Goal: Understand process/instructions: Learn how to perform a task or action

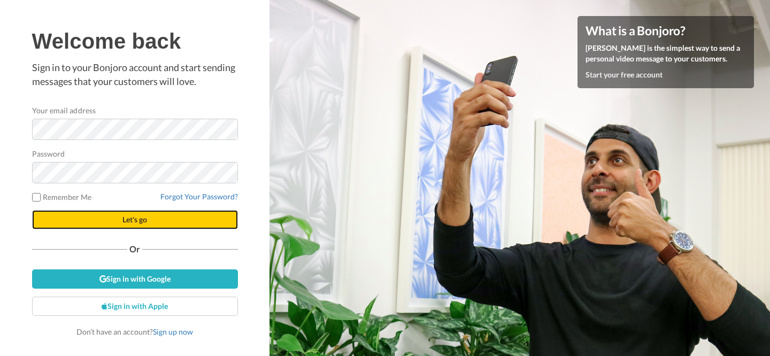
click at [149, 222] on button "Let's go" at bounding box center [135, 219] width 206 height 19
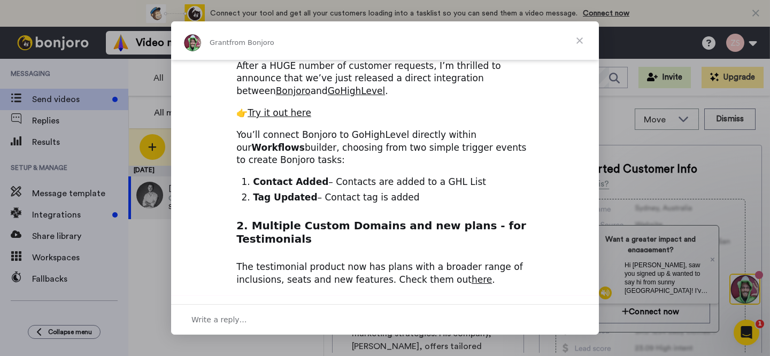
scroll to position [441, 0]
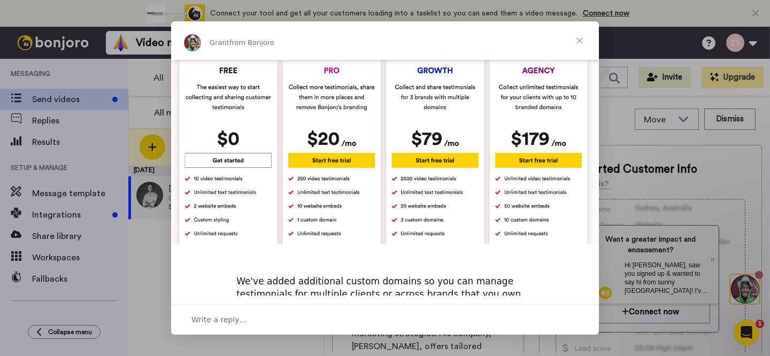
click at [580, 40] on span "Close" at bounding box center [580, 40] width 39 height 39
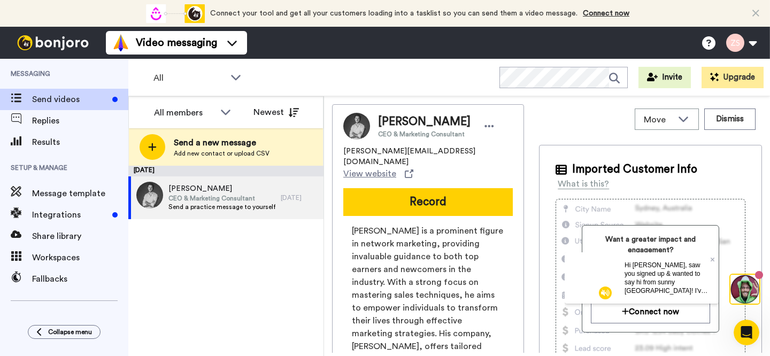
drag, startPoint x: 604, startPoint y: 295, endPoint x: 1169, endPoint y: 548, distance: 619.1
click at [604, 295] on img at bounding box center [605, 292] width 13 height 13
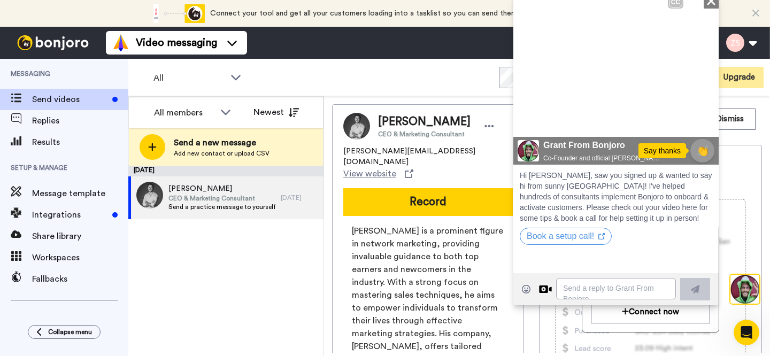
click at [711, 3] on icon "Close" at bounding box center [711, 1] width 11 height 13
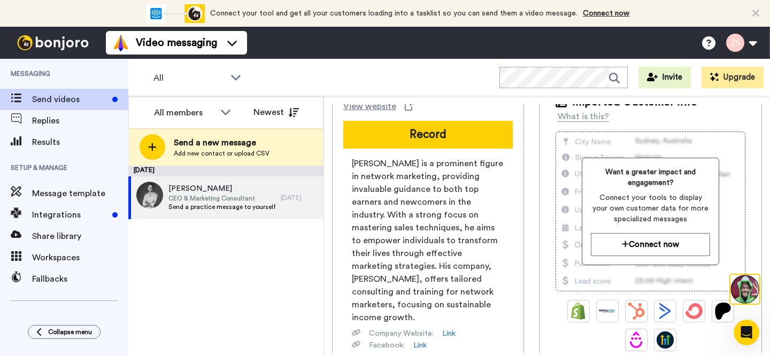
scroll to position [68, 0]
click at [205, 242] on div "[DATE] Zach CEO & Marketing Consultant Send a practice message to yourself [DAT…" at bounding box center [225, 261] width 195 height 190
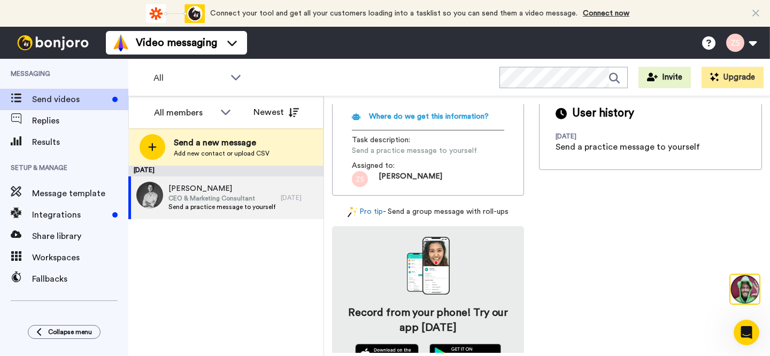
scroll to position [360, 0]
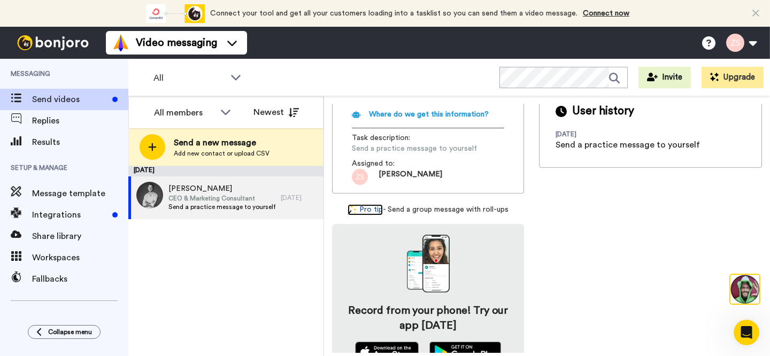
click at [367, 204] on link "Pro tip" at bounding box center [365, 209] width 35 height 11
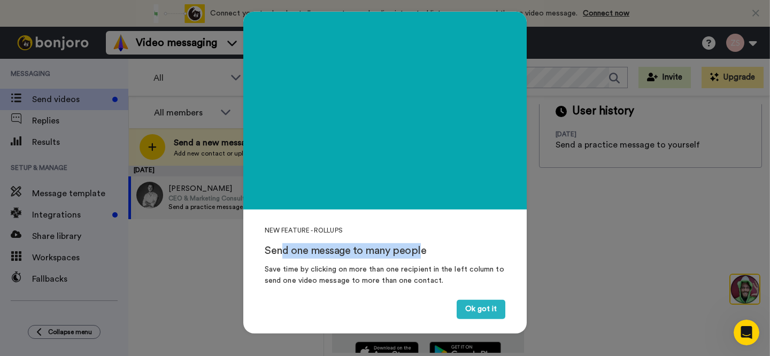
drag, startPoint x: 276, startPoint y: 254, endPoint x: 416, endPoint y: 252, distance: 140.1
click at [416, 252] on div "Send one message to many people" at bounding box center [385, 251] width 241 height 16
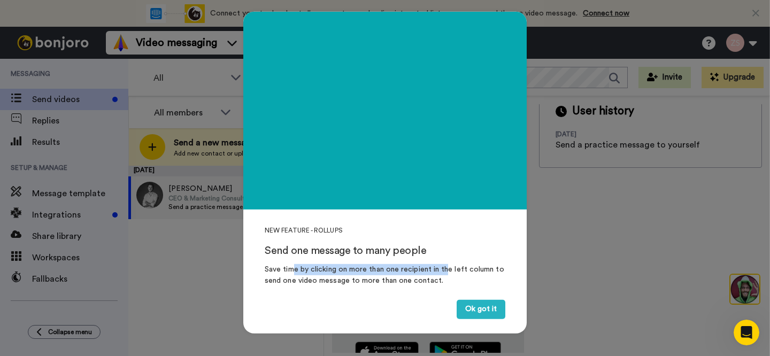
drag, startPoint x: 336, startPoint y: 269, endPoint x: 443, endPoint y: 269, distance: 107.0
click at [443, 269] on div "Save time by clicking on more than one recipient in the left column to send one…" at bounding box center [385, 275] width 241 height 22
drag, startPoint x: 349, startPoint y: 270, endPoint x: 465, endPoint y: 270, distance: 116.1
click at [465, 270] on div "Save time by clicking on more than one recipient in the left column to send one…" at bounding box center [385, 275] width 241 height 22
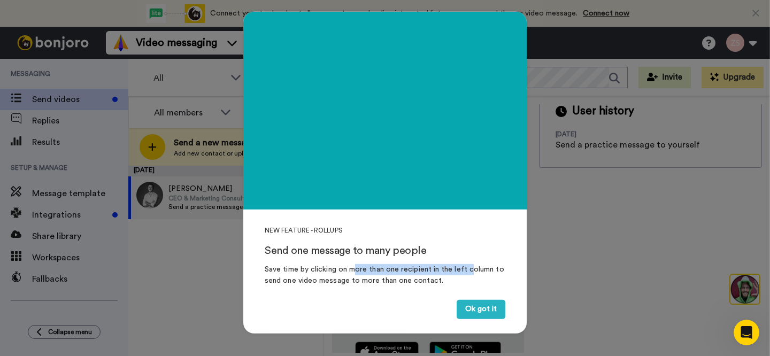
click at [465, 270] on div "Save time by clicking on more than one recipient in the left column to send one…" at bounding box center [385, 275] width 241 height 22
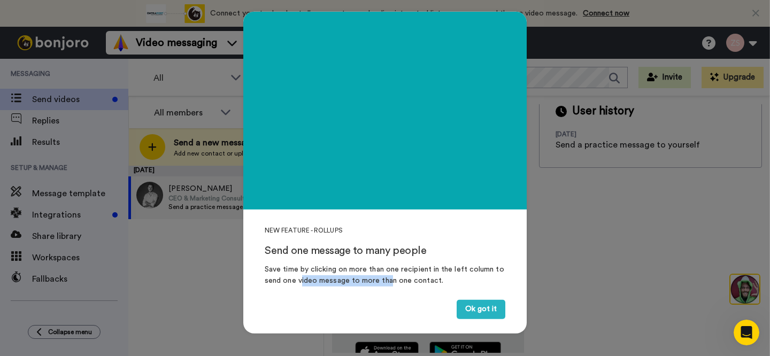
drag, startPoint x: 299, startPoint y: 280, endPoint x: 389, endPoint y: 280, distance: 89.9
click at [389, 280] on div "Save time by clicking on more than one recipient in the left column to send one…" at bounding box center [385, 275] width 241 height 22
click at [474, 310] on button "Ok got it" at bounding box center [481, 309] width 49 height 19
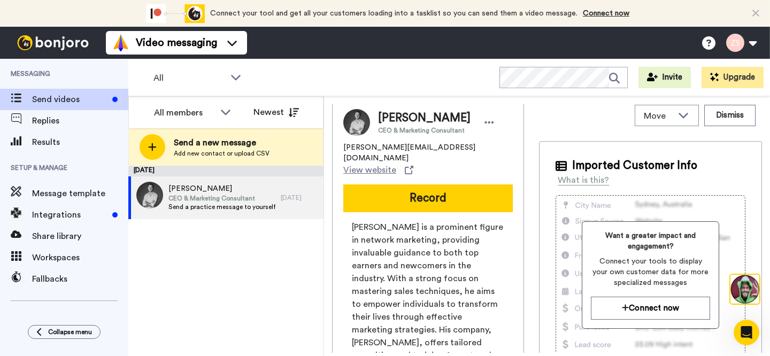
scroll to position [0, 0]
